Goal: Communication & Community: Answer question/provide support

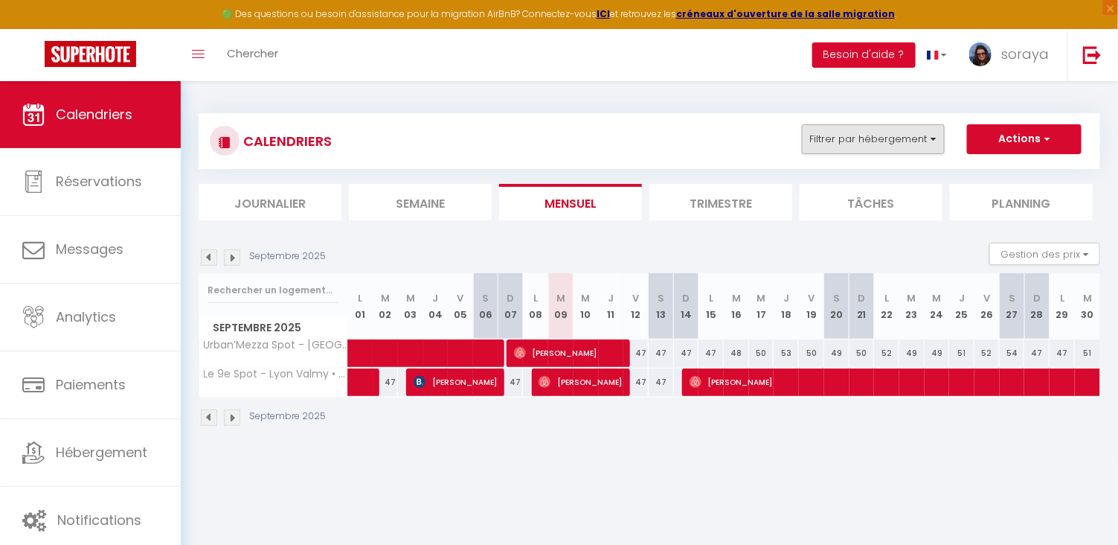
click at [818, 146] on button "Filtrer par hébergement" at bounding box center [873, 139] width 143 height 30
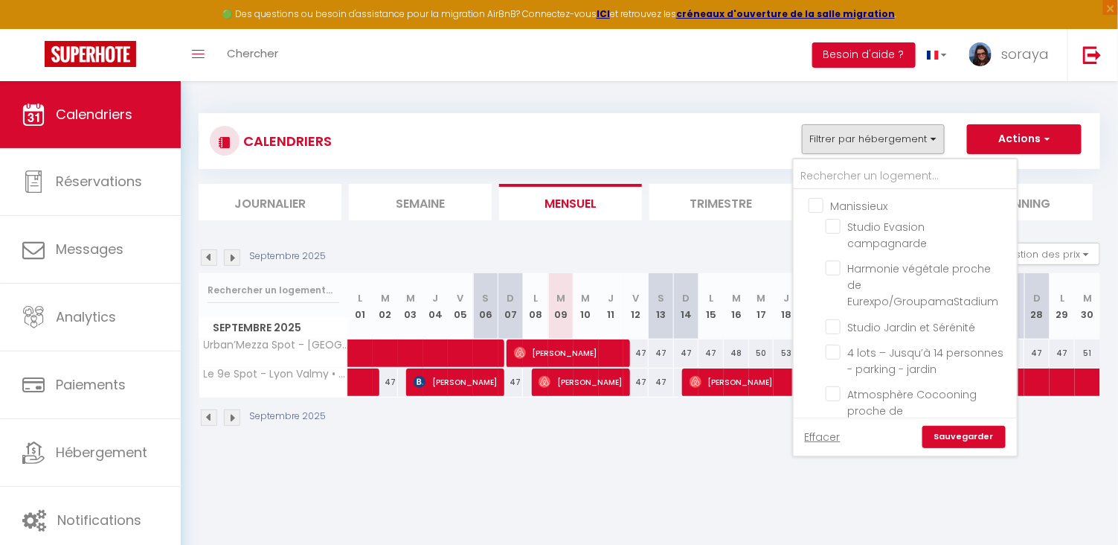
click at [821, 202] on input "Manissieux" at bounding box center [920, 204] width 223 height 15
checkbox input "true"
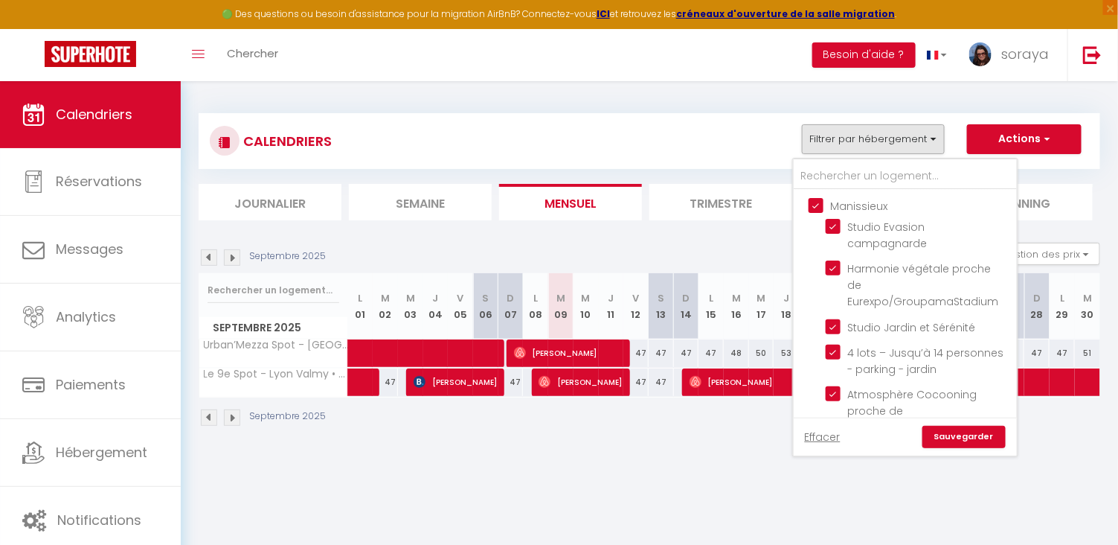
checkbox input "true"
checkbox input "false"
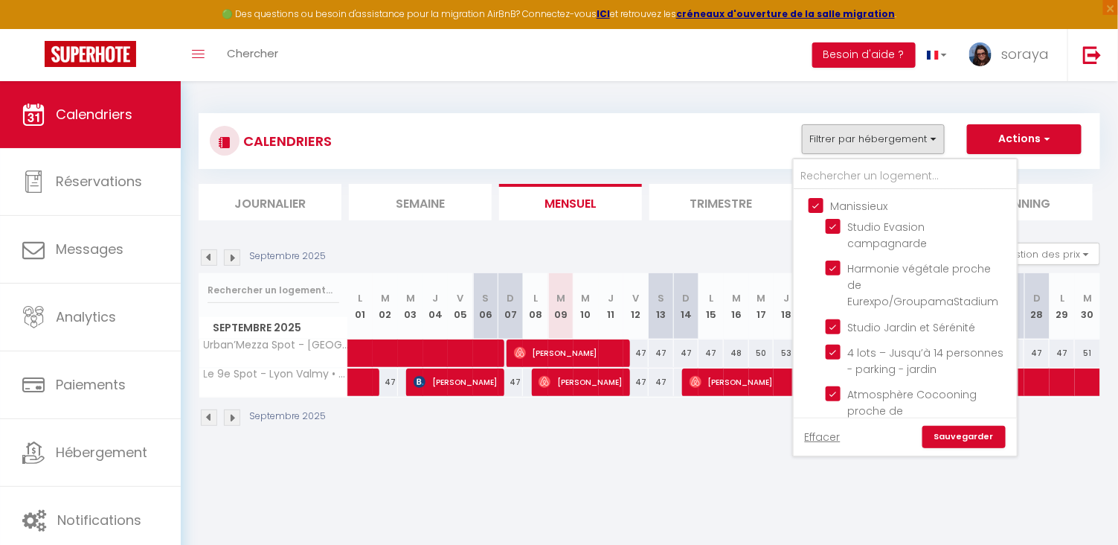
checkbox input "false"
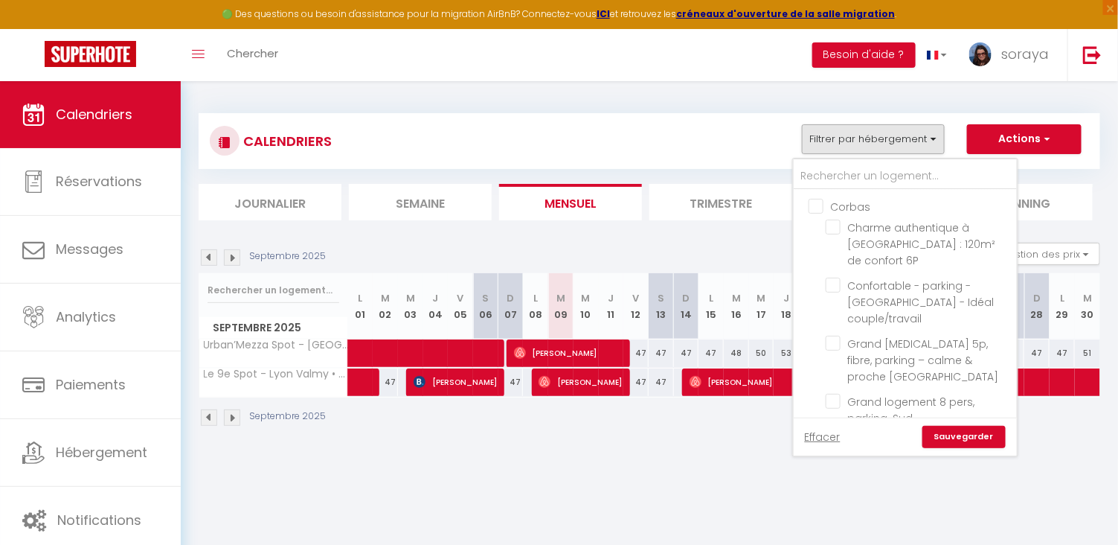
scroll to position [301, 0]
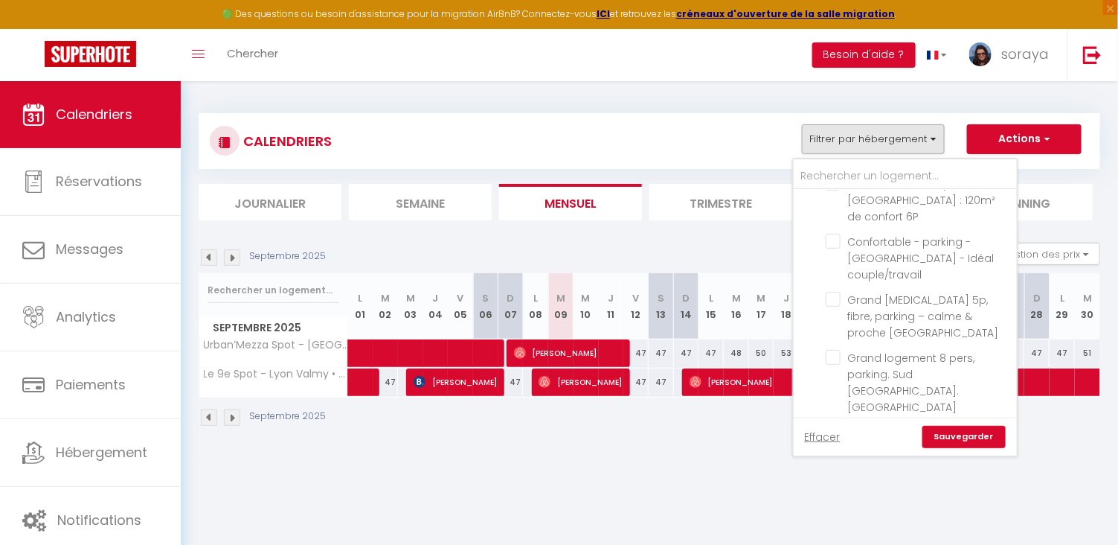
click at [819, 435] on input "Lyon9" at bounding box center [920, 442] width 223 height 15
checkbox input "false"
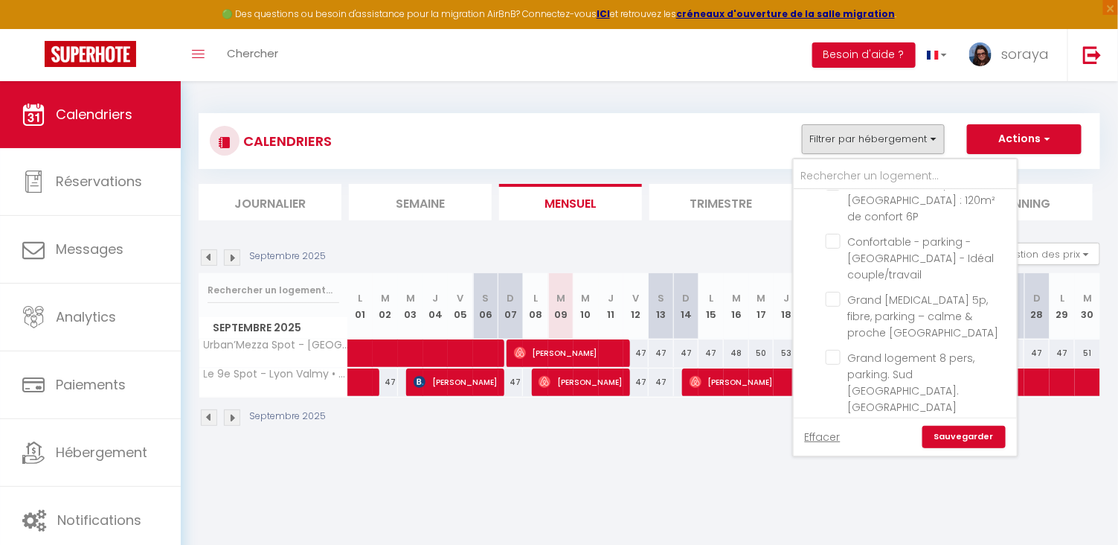
checkbox input "false"
click at [938, 441] on link "Sauvegarder" at bounding box center [964, 437] width 83 height 22
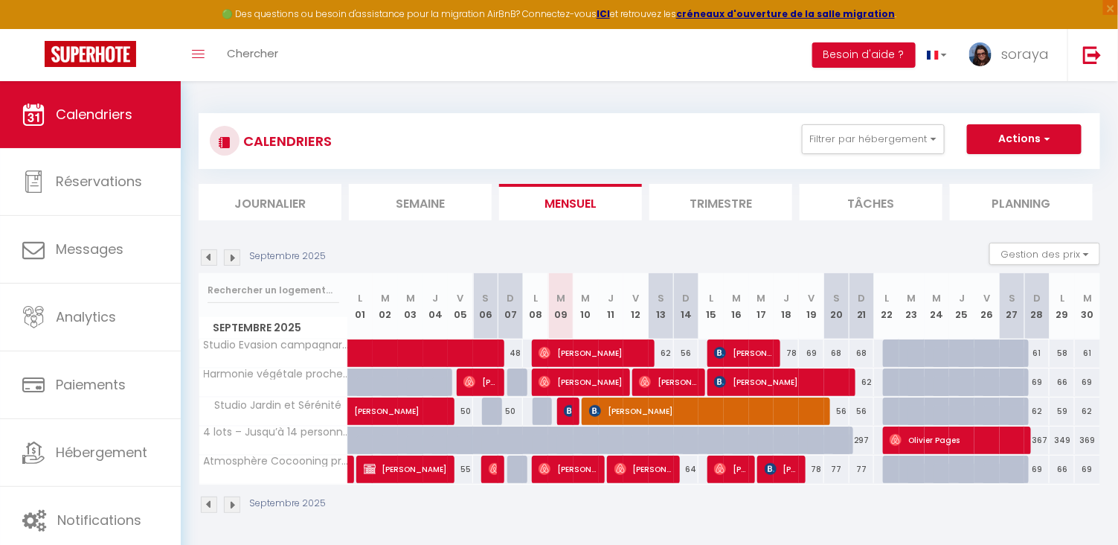
click at [639, 415] on span "[PERSON_NAME]" at bounding box center [707, 411] width 236 height 28
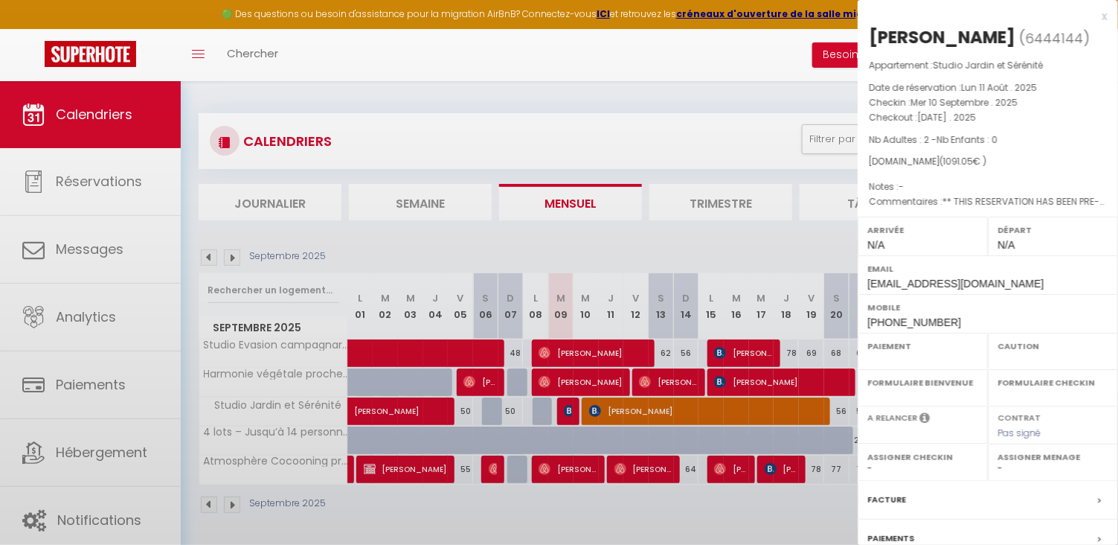
select select "OK"
select select "KO"
select select "0"
select select "1"
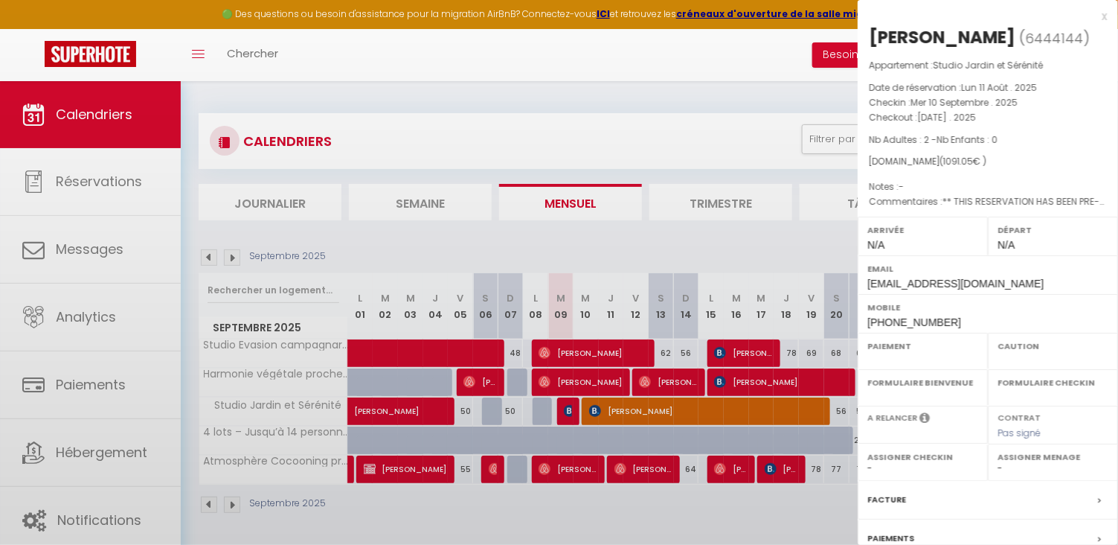
select select
select select "19128"
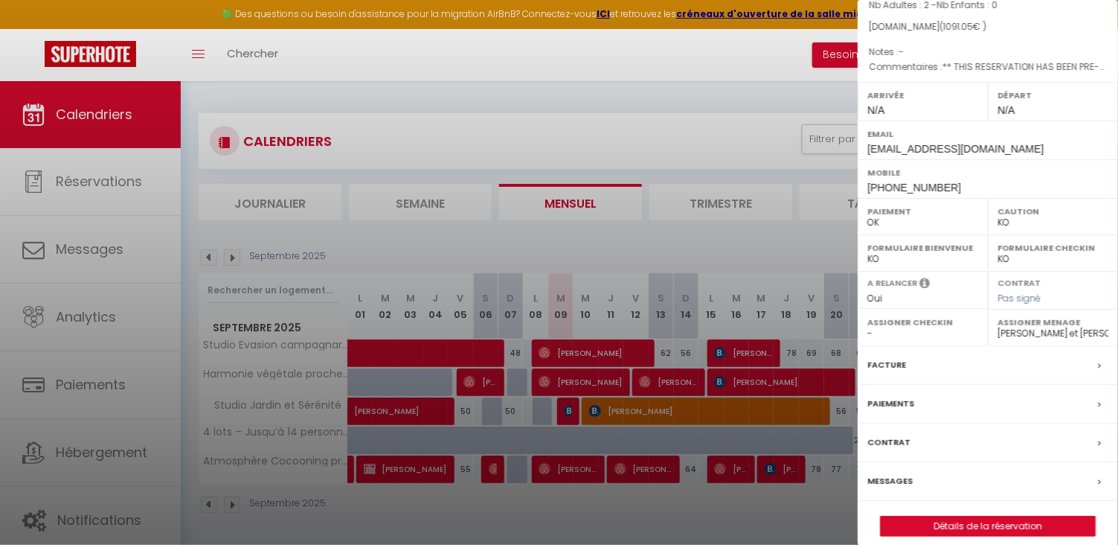
scroll to position [143, 0]
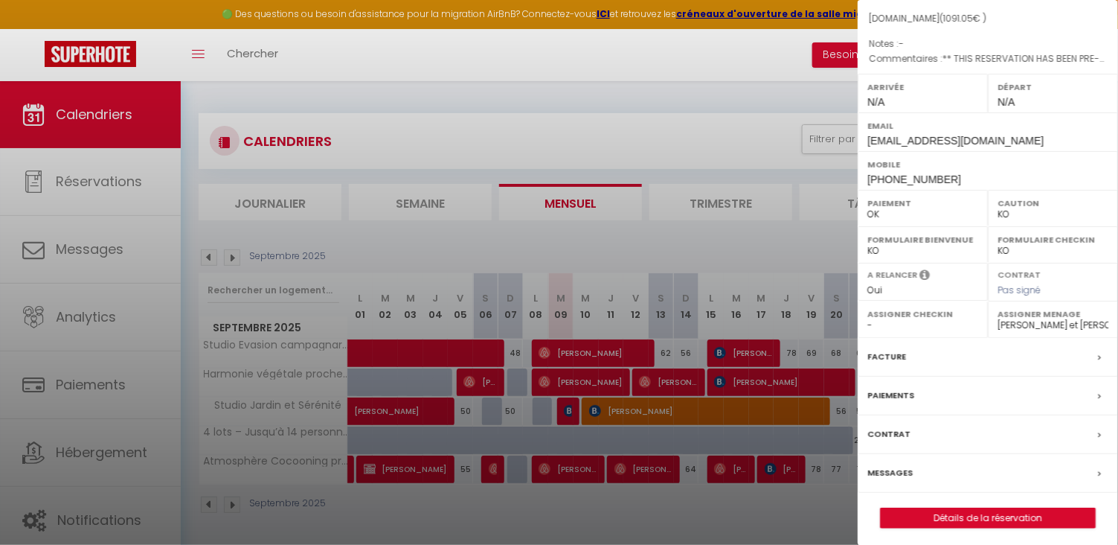
click at [898, 475] on label "Messages" at bounding box center [890, 473] width 45 height 16
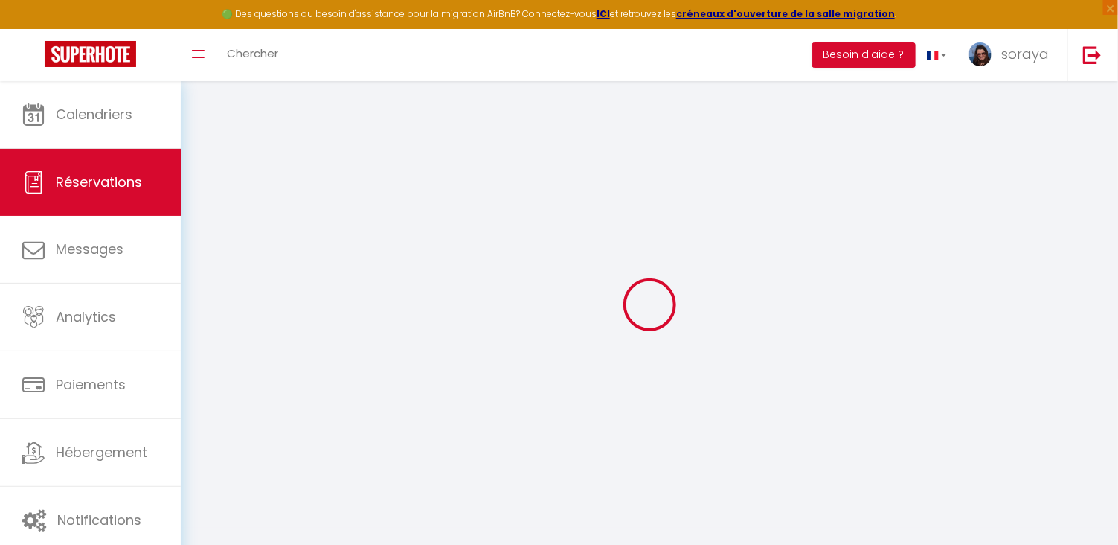
select select
checkbox input "false"
type \ "** THIS RESERVATION HAS BEEN PRE-PAID ** Je voyage pour affaires et il est poss…"
select index
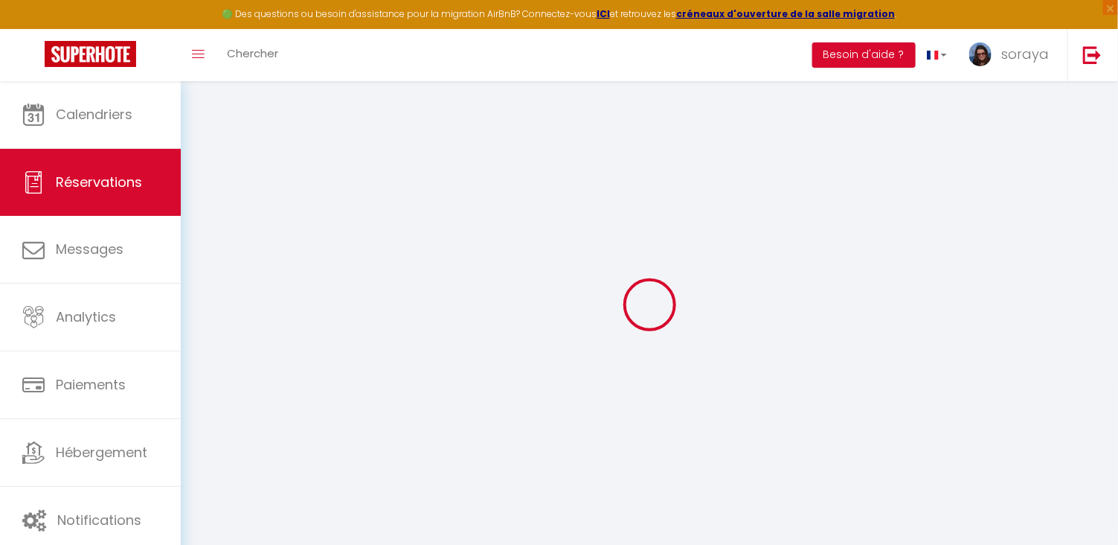
select select
checkbox input "false"
select index
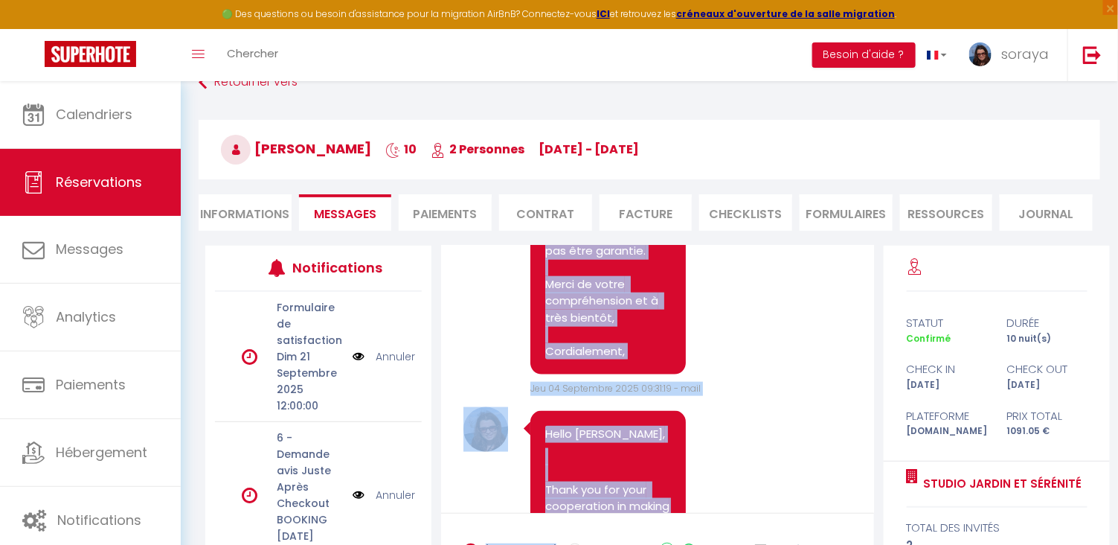
scroll to position [2811, 0]
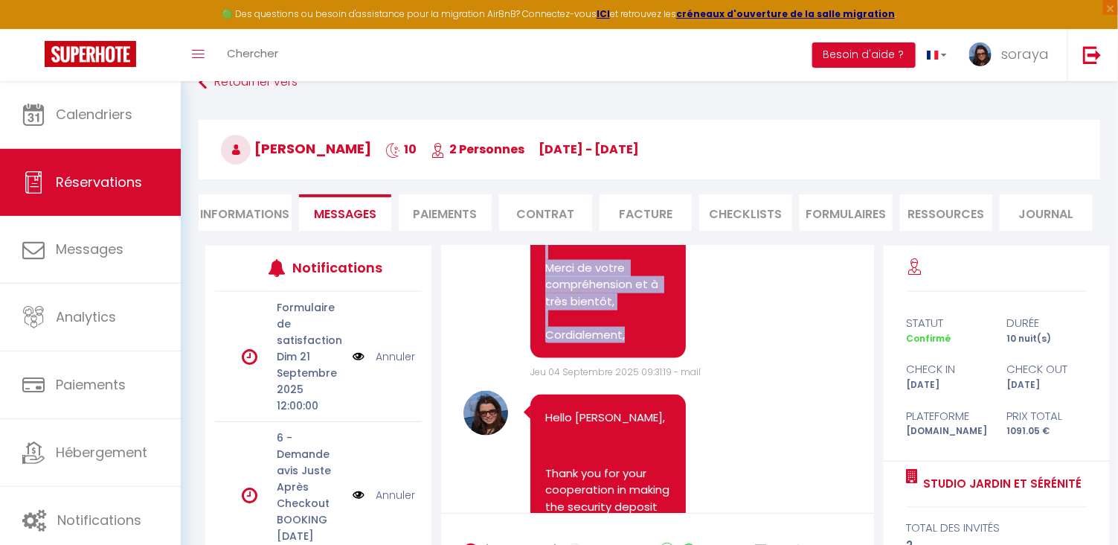
drag, startPoint x: 548, startPoint y: 293, endPoint x: 632, endPoint y: 481, distance: 206.5
click at [632, 344] on pre "Bonjour, Nous revenons vers vous concernant votre demande d’arrivée anticipée. …" at bounding box center [608, 83] width 126 height 519
copy pre "Bonjour, Nous revenons vers vous concernant votre demande d’arrivée anticipée. …"
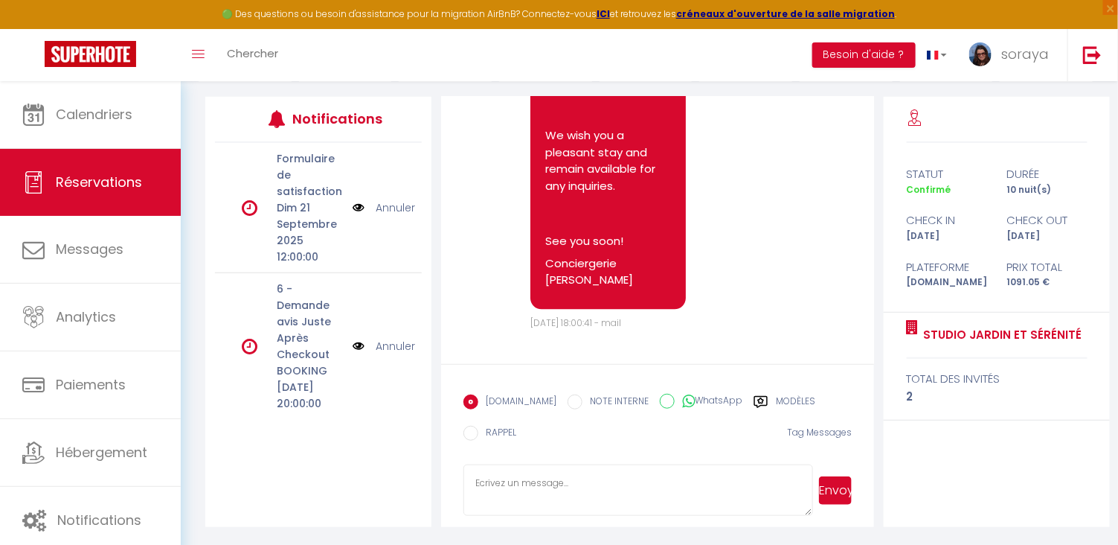
scroll to position [179, 0]
click at [701, 490] on textarea at bounding box center [639, 490] width 350 height 52
paste textarea "Bonjour, Comme convenu, votre arrivée anticipée à 12h représente un supplément …"
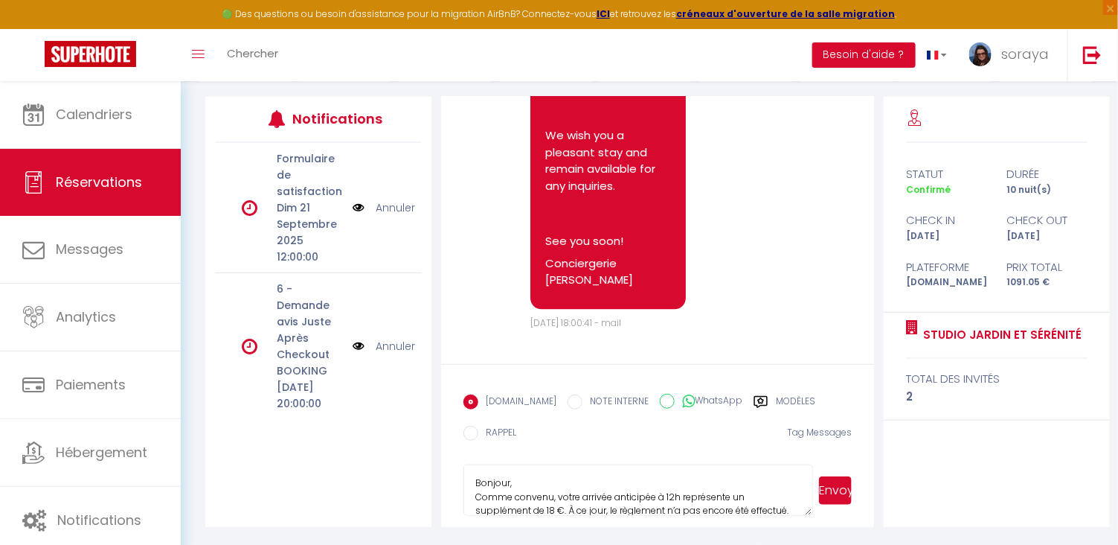
scroll to position [126, 0]
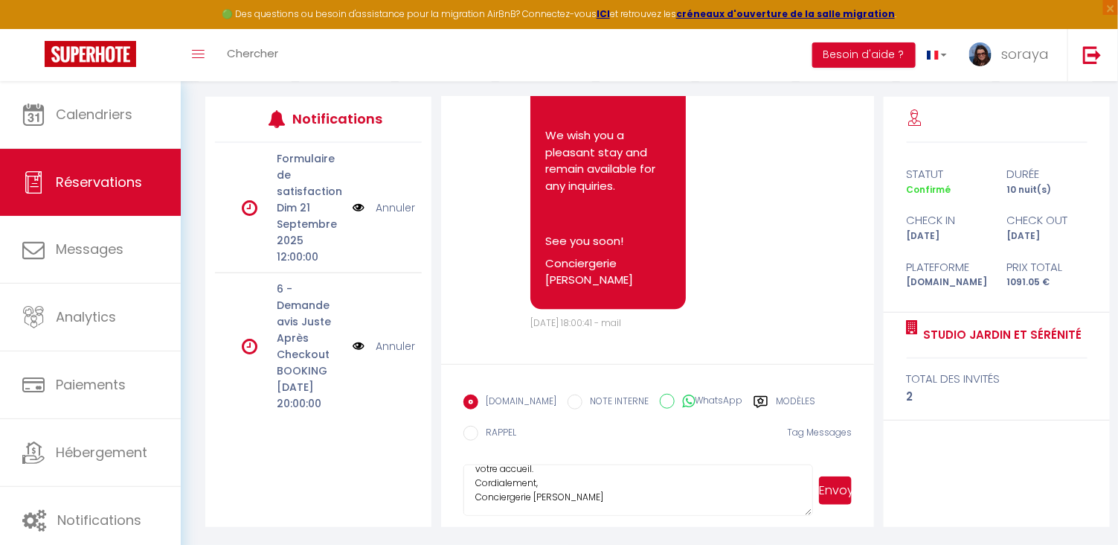
type textarea "Bonjour, Comme convenu, votre arrivée anticipée à 12h représente un supplément …"
click at [835, 495] on button "Envoyer" at bounding box center [835, 490] width 33 height 28
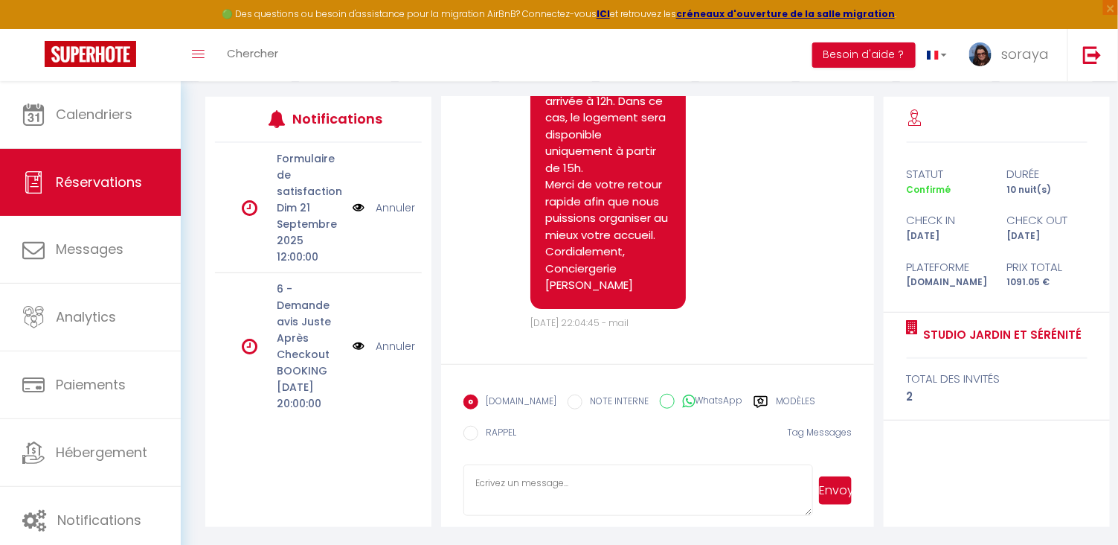
scroll to position [179, 0]
